Goal: Information Seeking & Learning: Learn about a topic

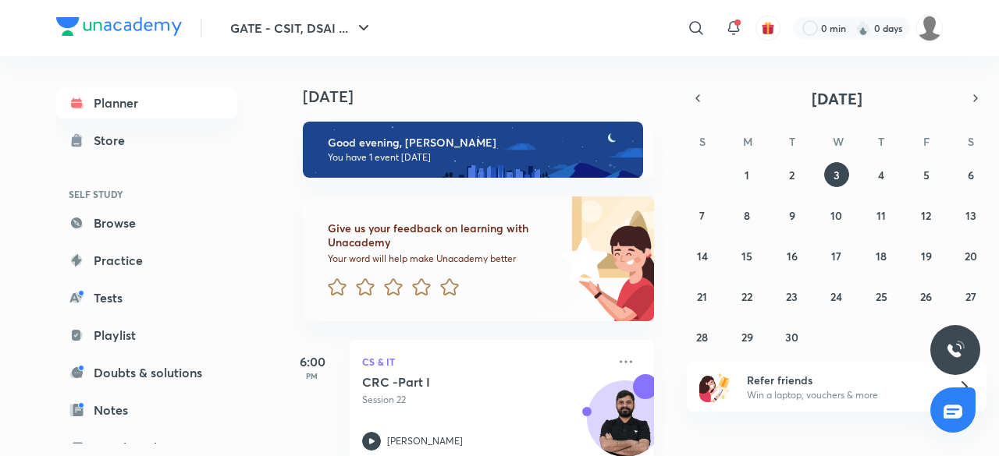
click at [549, 18] on div "​" at bounding box center [567, 27] width 287 height 37
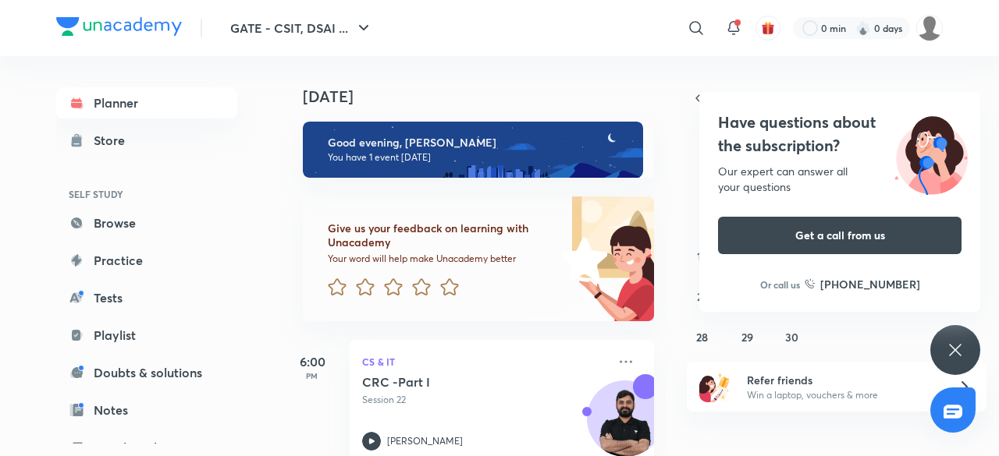
click at [733, 66] on div "[DATE] Good evening, [PERSON_NAME] You have 1 event [DATE] Give us your feedbac…" at bounding box center [638, 256] width 715 height 400
click at [960, 352] on icon at bounding box center [954, 350] width 19 height 19
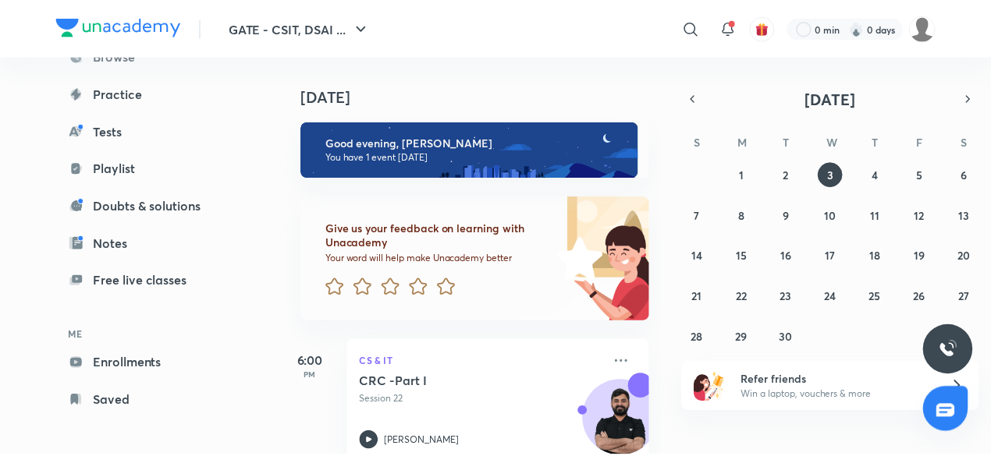
scroll to position [170, 0]
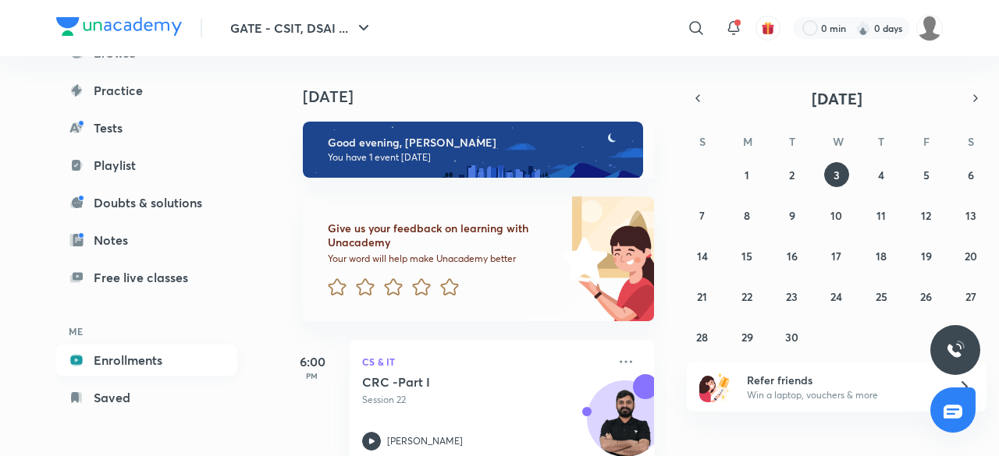
click at [97, 346] on link "Enrollments" at bounding box center [146, 360] width 181 height 31
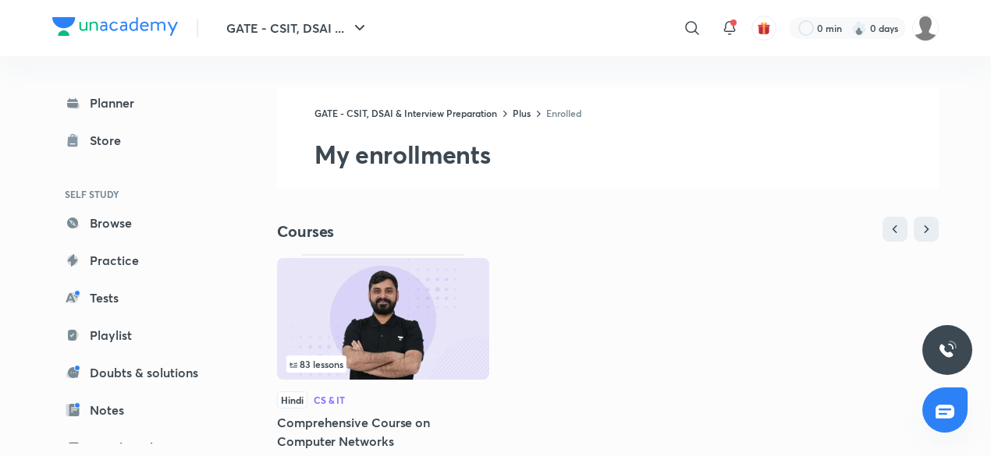
click at [399, 388] on div "83 lessons Hindi CS & IT Comprehensive Course on Computer Networks [DATE]" at bounding box center [383, 362] width 212 height 217
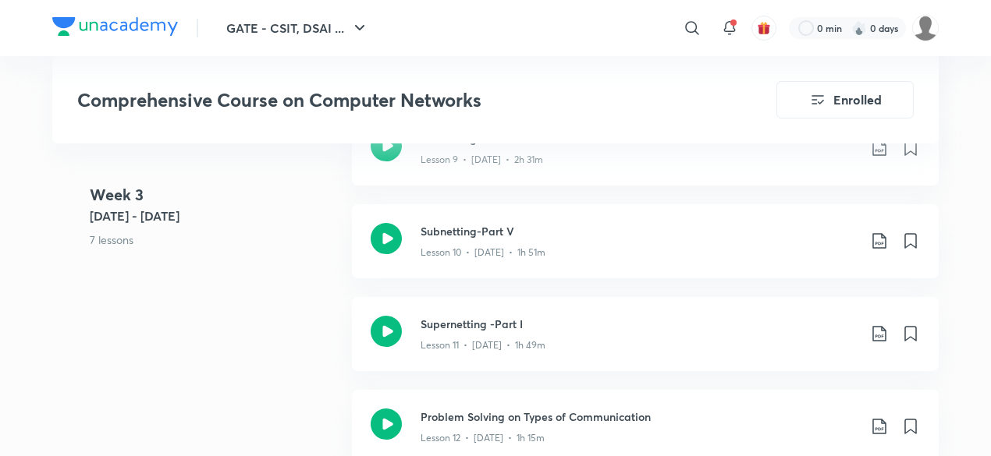
scroll to position [1872, 0]
